Goal: Task Accomplishment & Management: Use online tool/utility

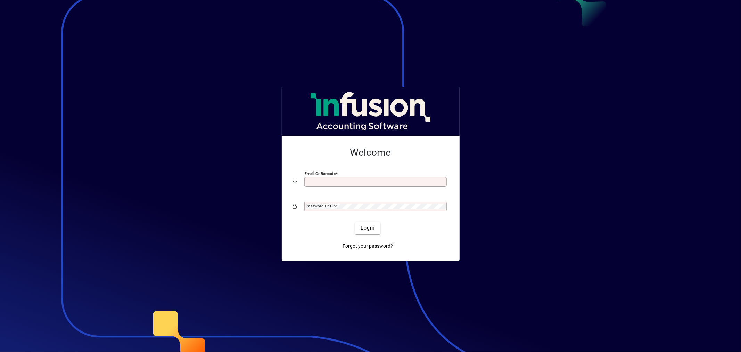
click at [310, 179] on input "Email or Barcode" at bounding box center [376, 182] width 140 height 6
type input "**********"
click at [373, 228] on span "Login" at bounding box center [368, 227] width 14 height 7
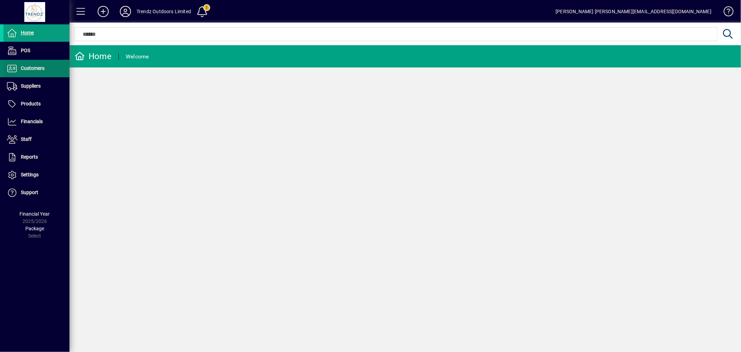
click at [37, 72] on span "Customers" at bounding box center [23, 68] width 41 height 8
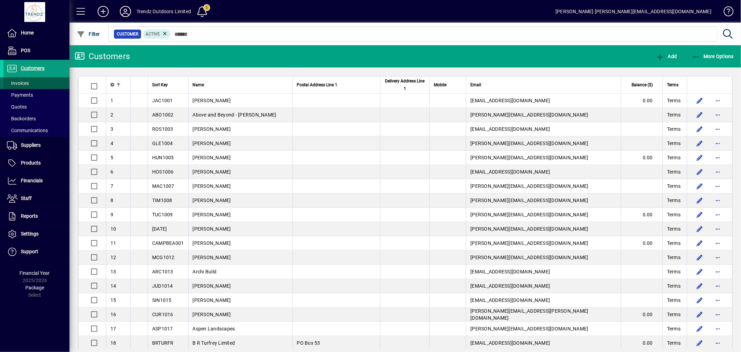
click at [42, 84] on span at bounding box center [36, 83] width 66 height 17
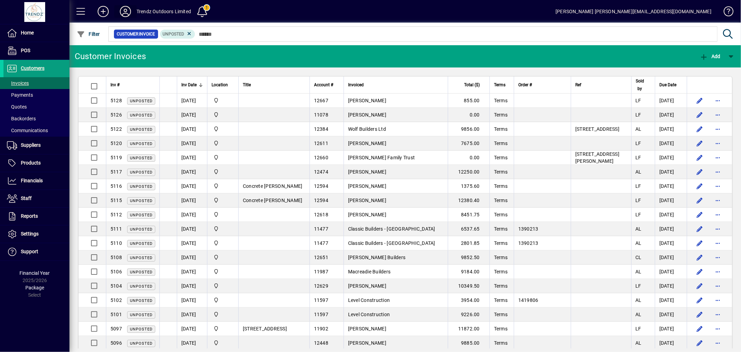
click at [123, 12] on icon at bounding box center [126, 11] width 14 height 11
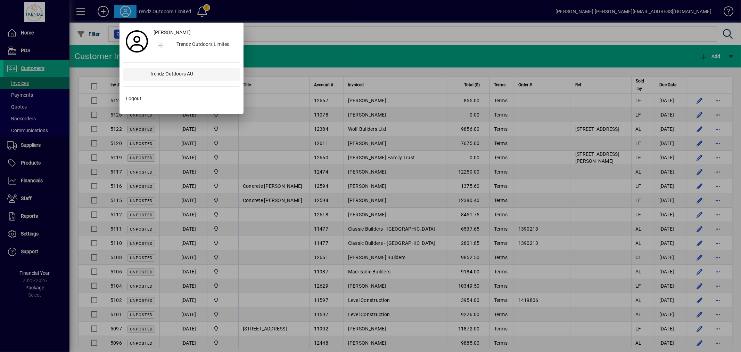
click at [182, 70] on div "Trendz Outdoors AU" at bounding box center [193, 74] width 96 height 13
